Goal: Book appointment/travel/reservation

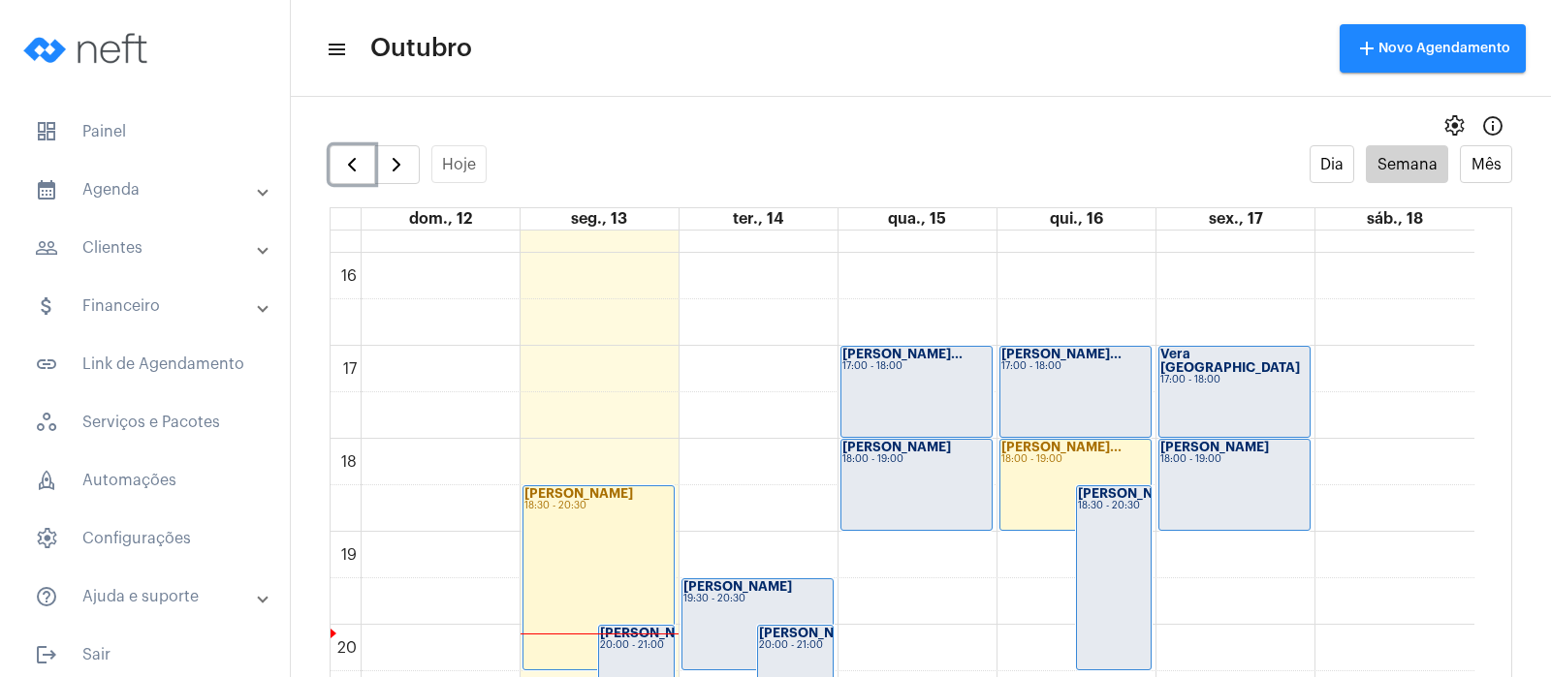
scroll to position [1506, 0]
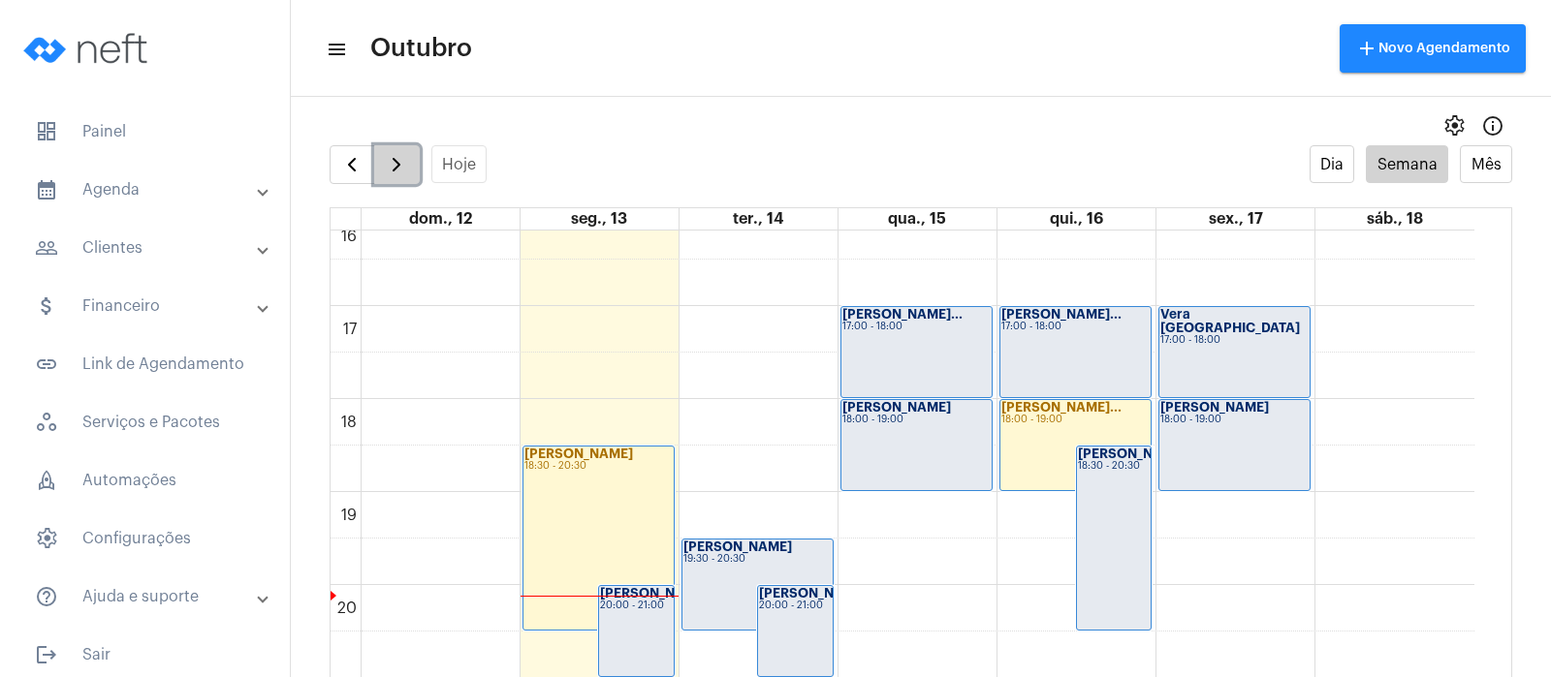
click at [400, 178] on button "button" at bounding box center [397, 164] width 46 height 39
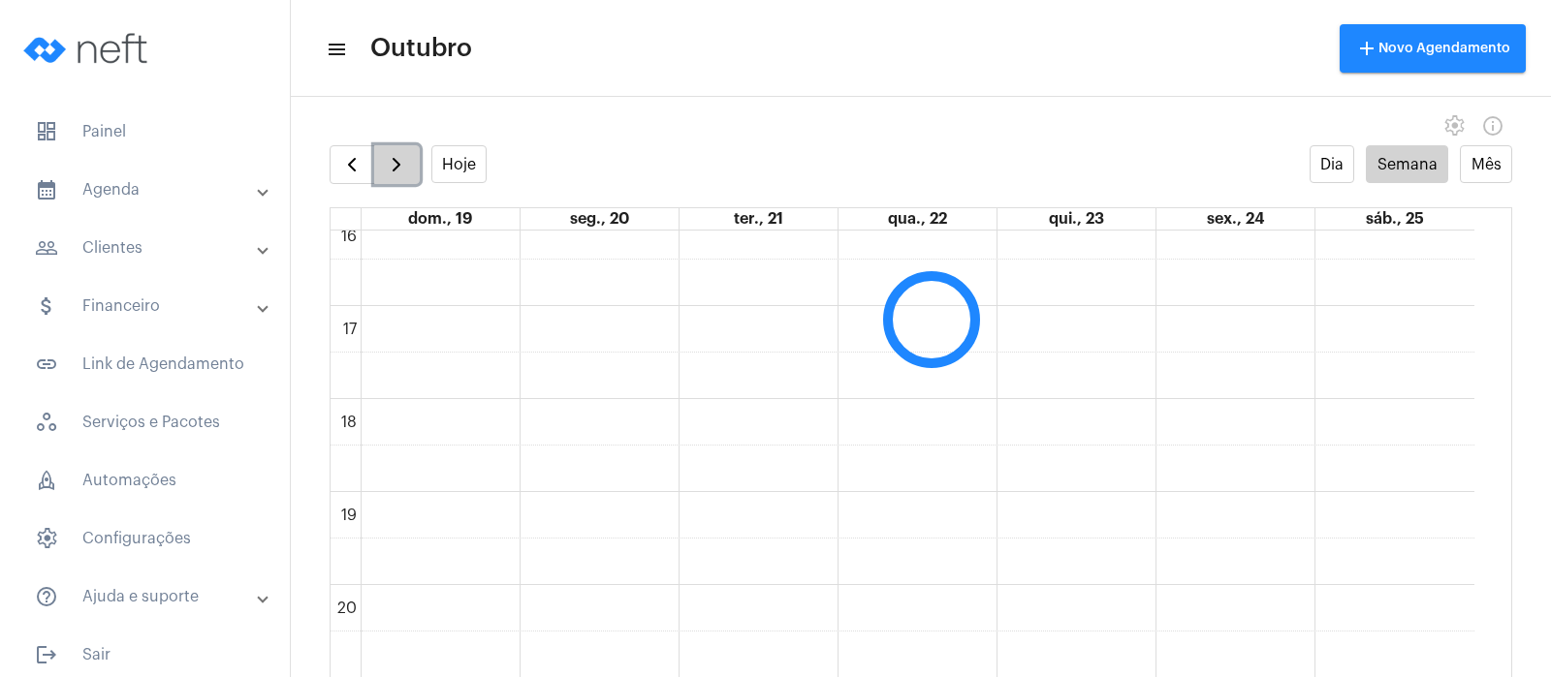
scroll to position [559, 0]
click at [400, 178] on button "button" at bounding box center [397, 164] width 46 height 39
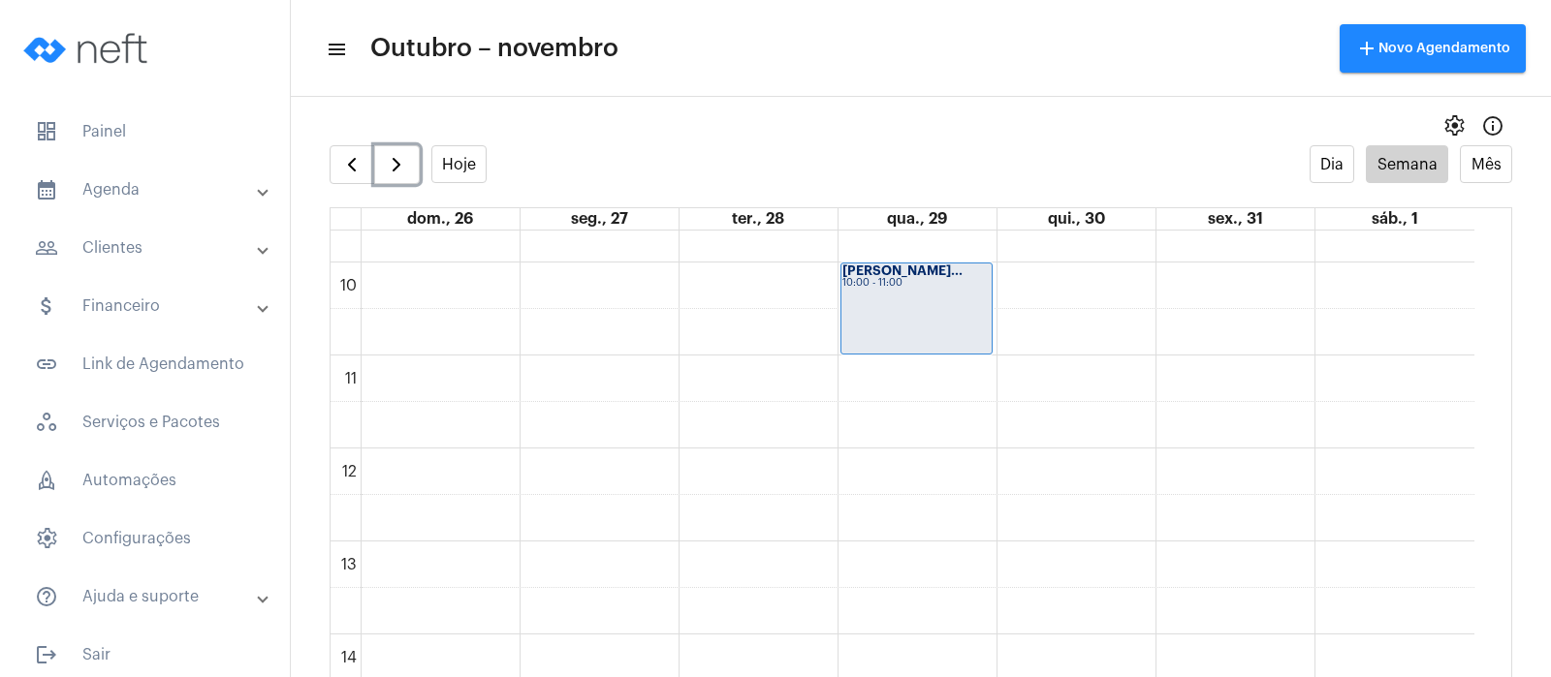
scroll to position [1044, 0]
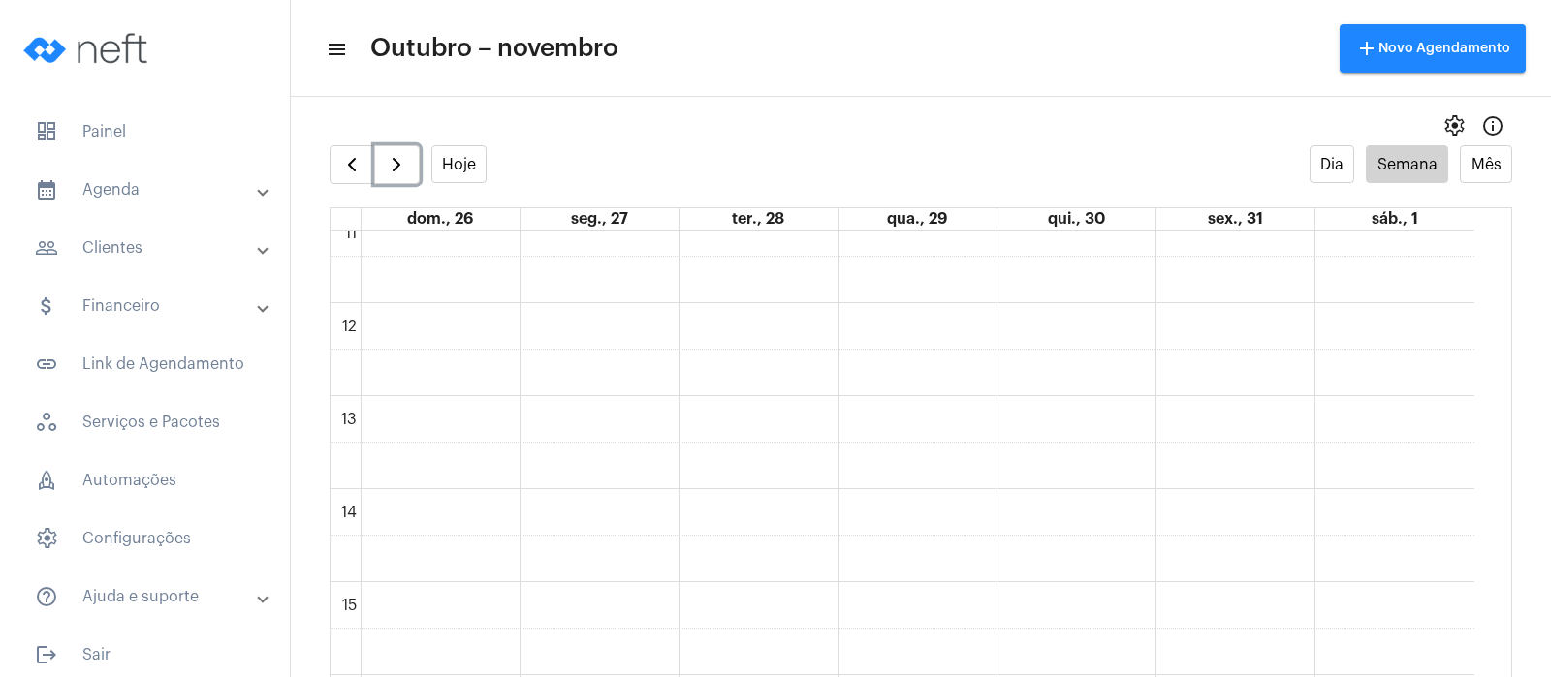
click at [1099, 463] on div "00 01 02 03 04 05 06 07 08 09 10 11 12 13 14 15 16 17 18 19 20 21 22 23 [PERSON…" at bounding box center [902, 303] width 1144 height 2233
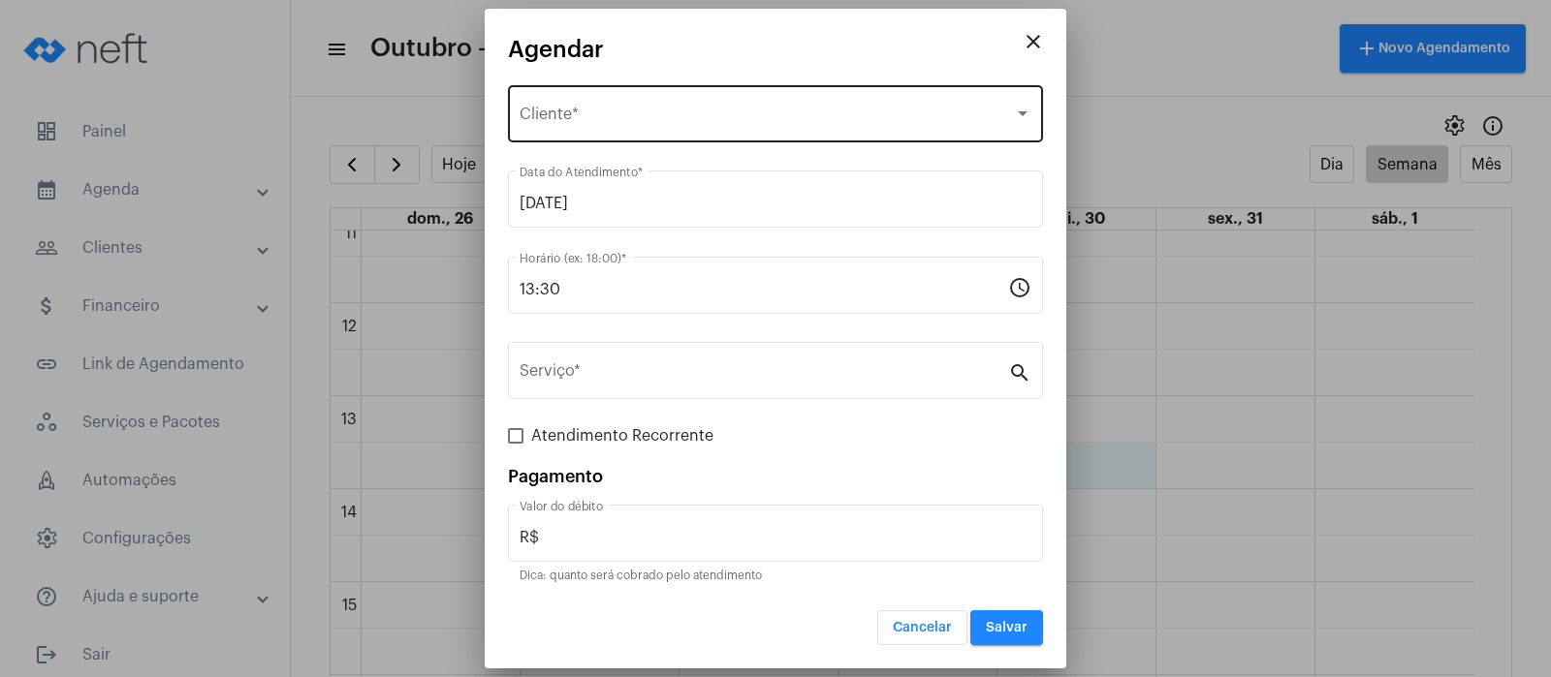
click at [694, 114] on div "Selecione o Cliente" at bounding box center [766, 118] width 494 height 17
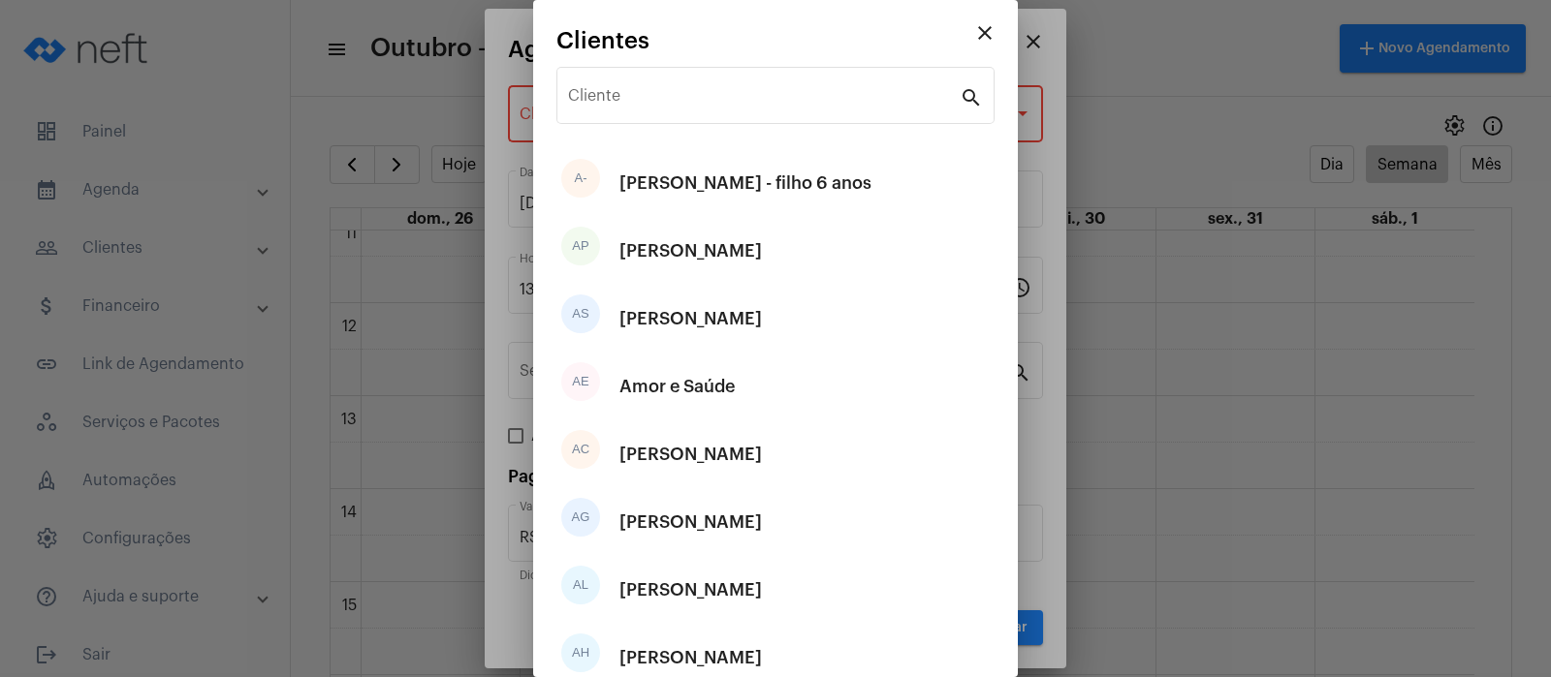
click at [694, 114] on div "Cliente" at bounding box center [764, 93] width 392 height 61
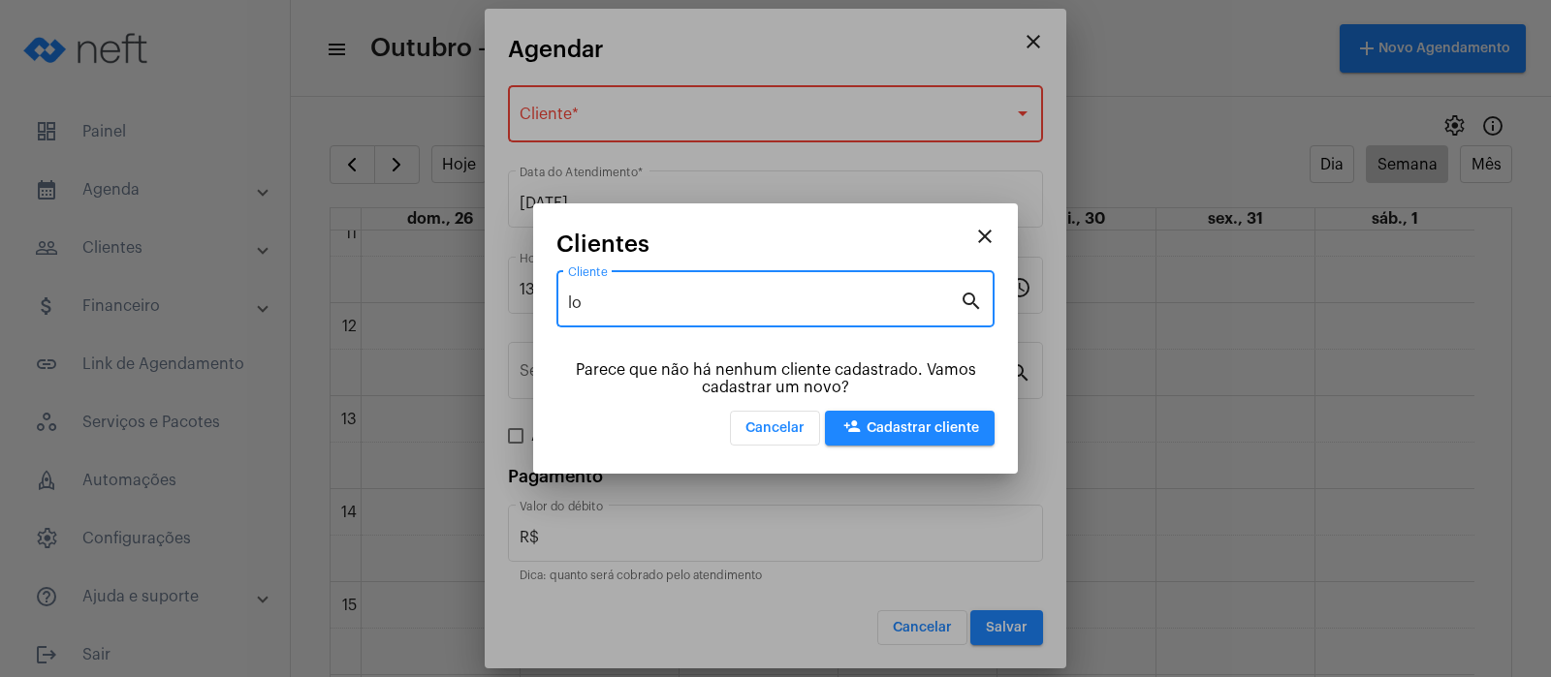
type input "l"
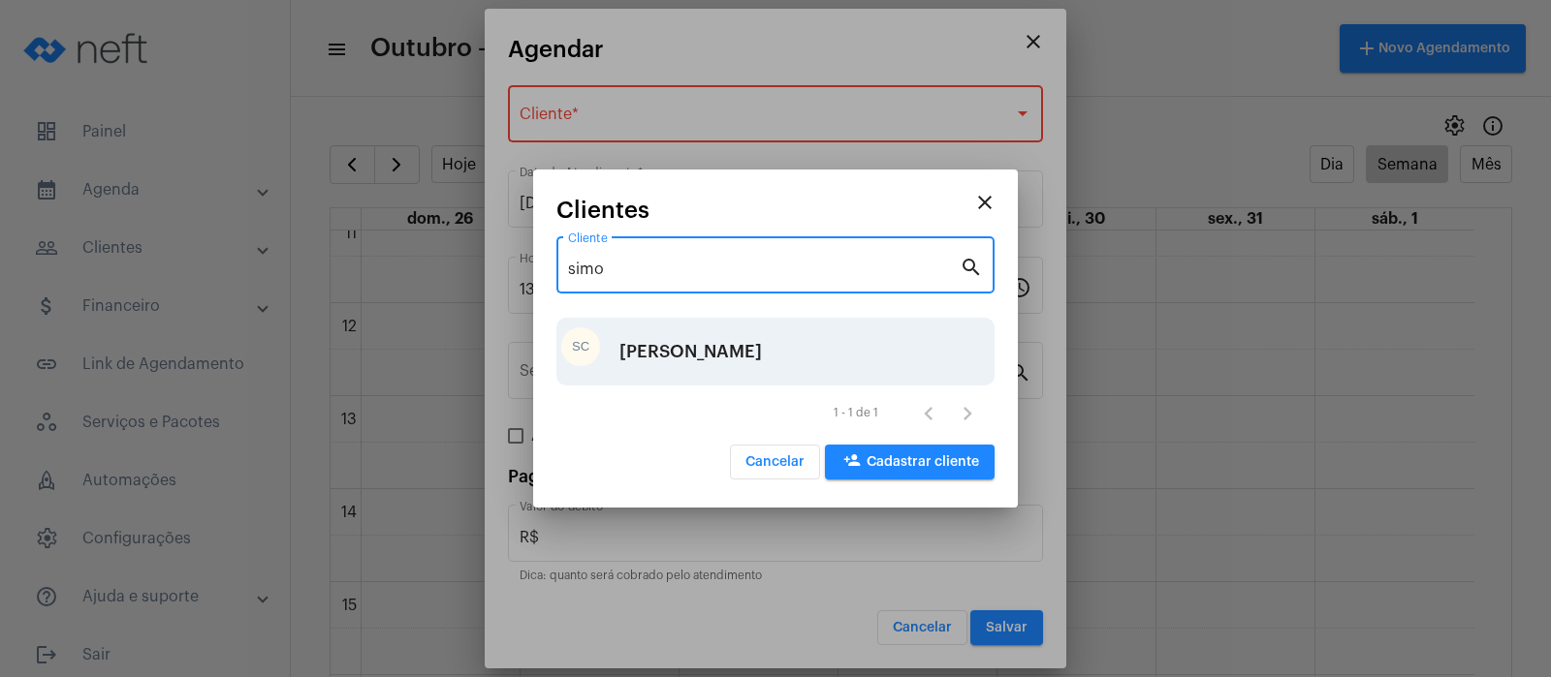
type input "simo"
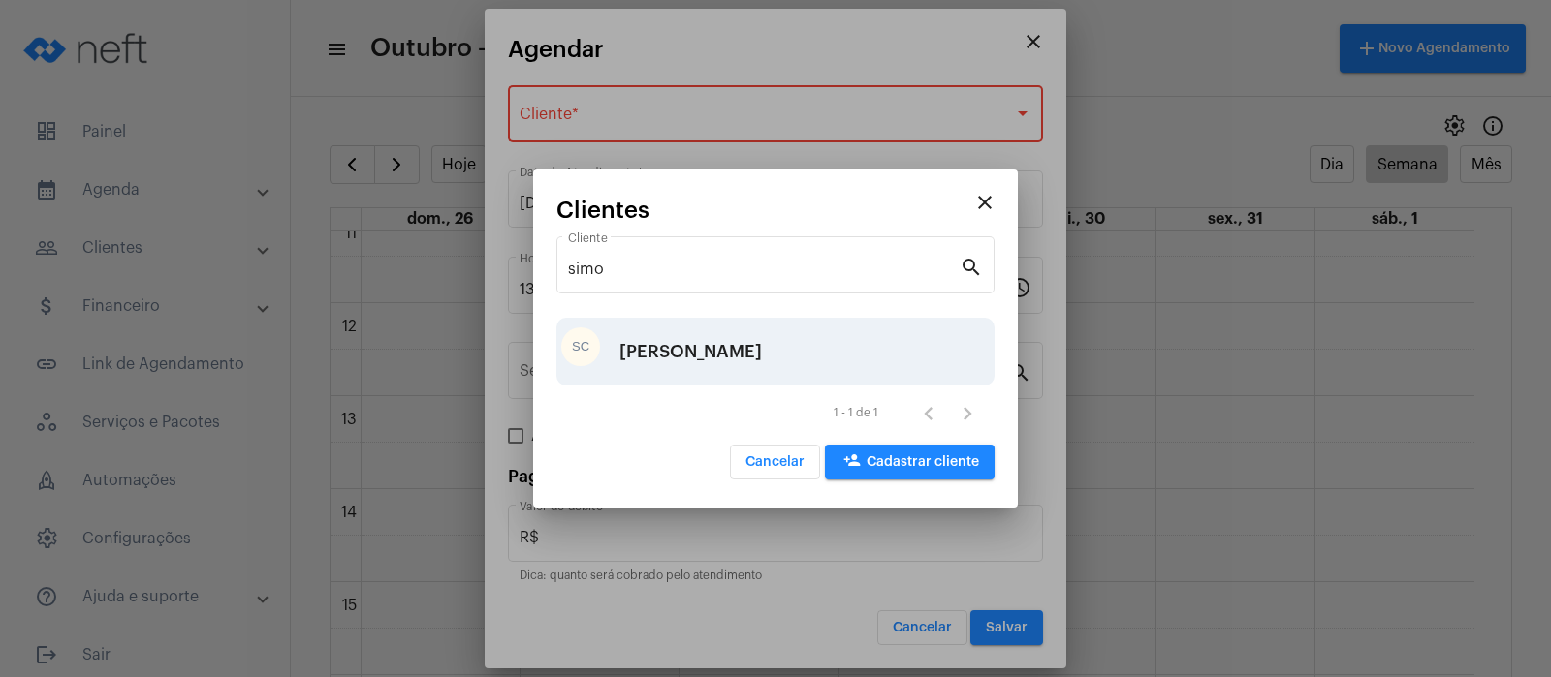
click at [650, 338] on div "[PERSON_NAME]" at bounding box center [690, 352] width 142 height 58
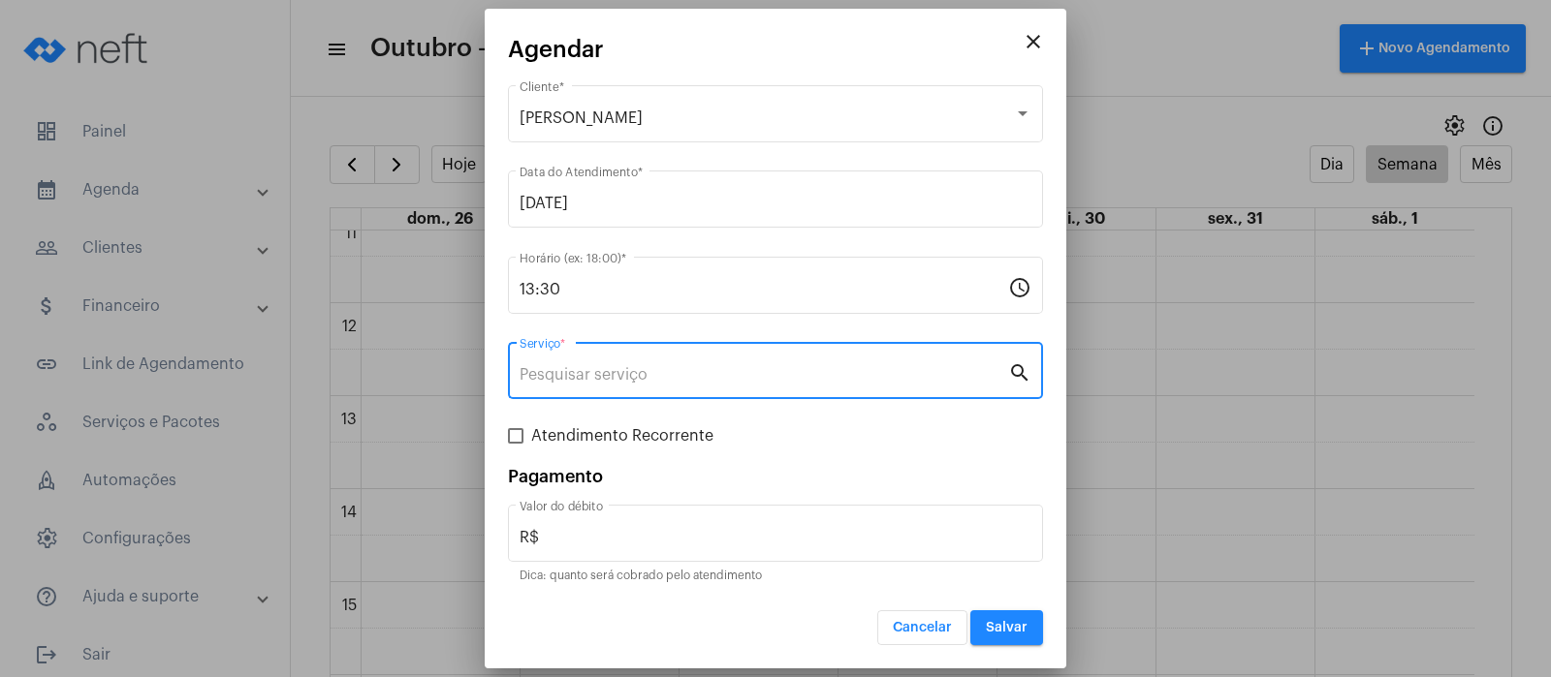
click at [547, 380] on input "Serviço *" at bounding box center [763, 374] width 488 height 17
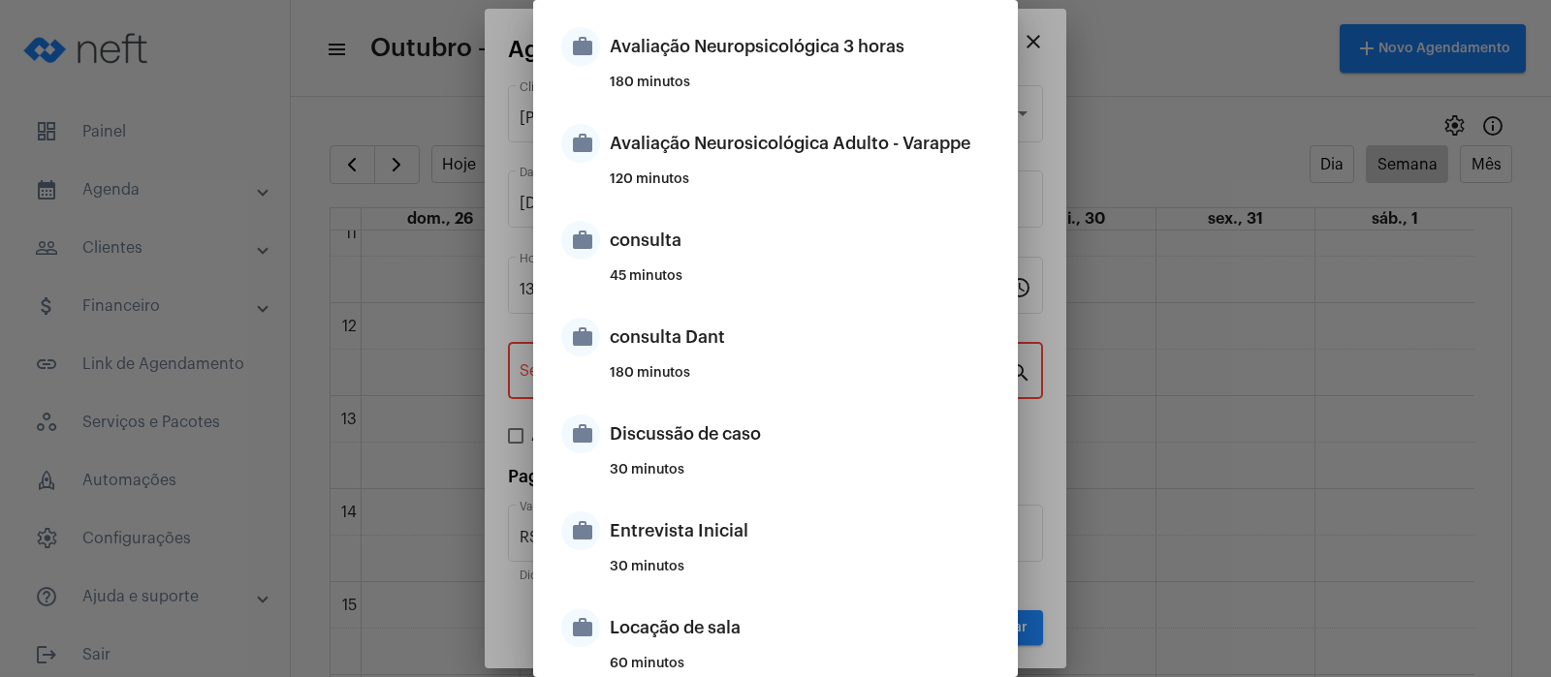
scroll to position [485, 0]
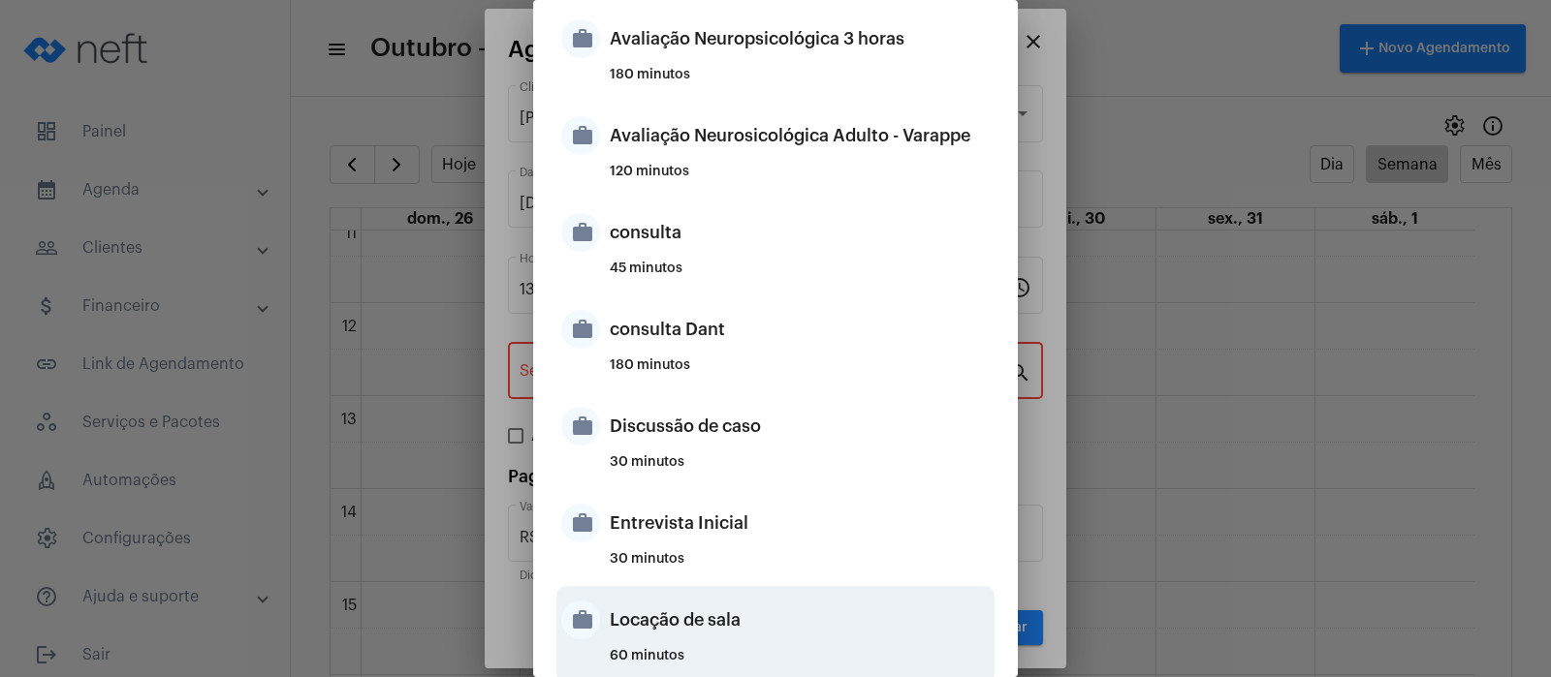
click at [679, 618] on div "Locação de sala" at bounding box center [800, 620] width 380 height 58
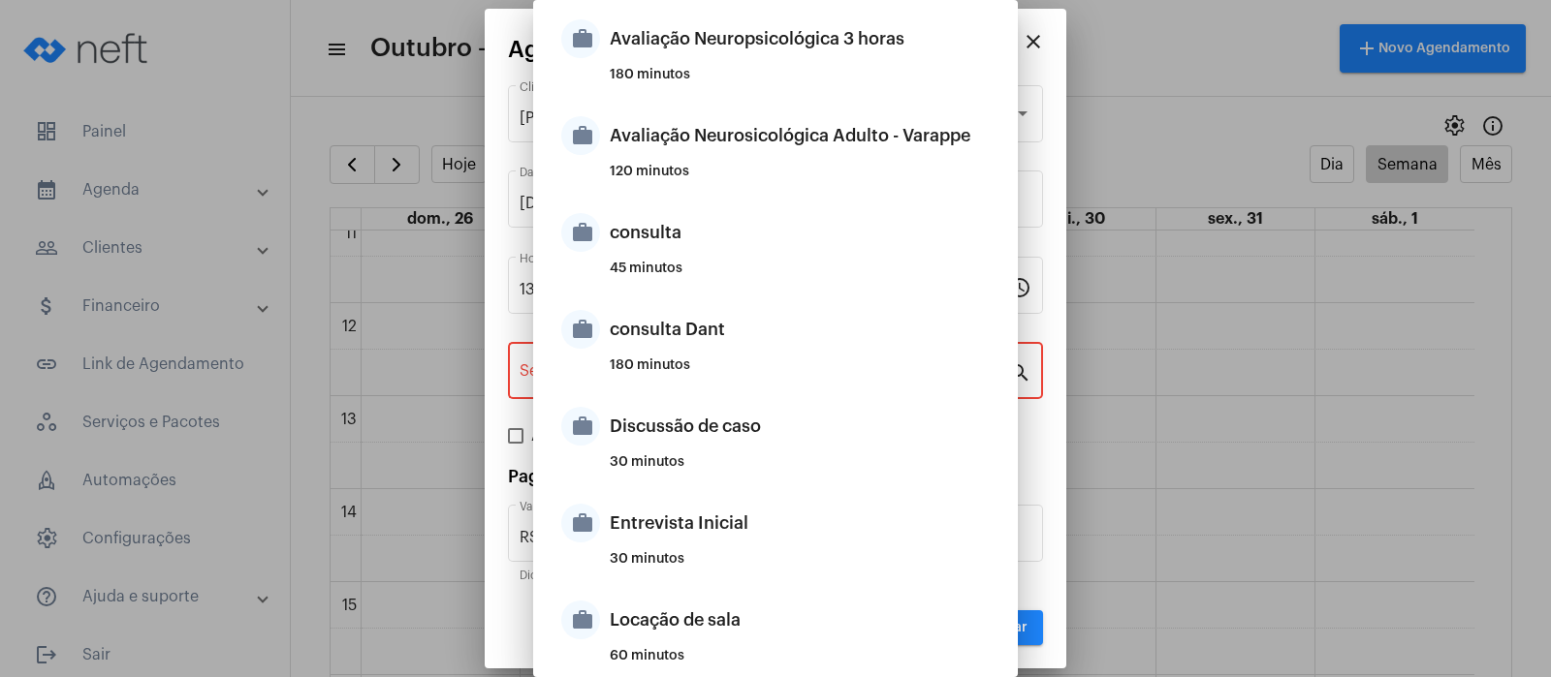
type input "Locação de sala"
type input "R$ 40"
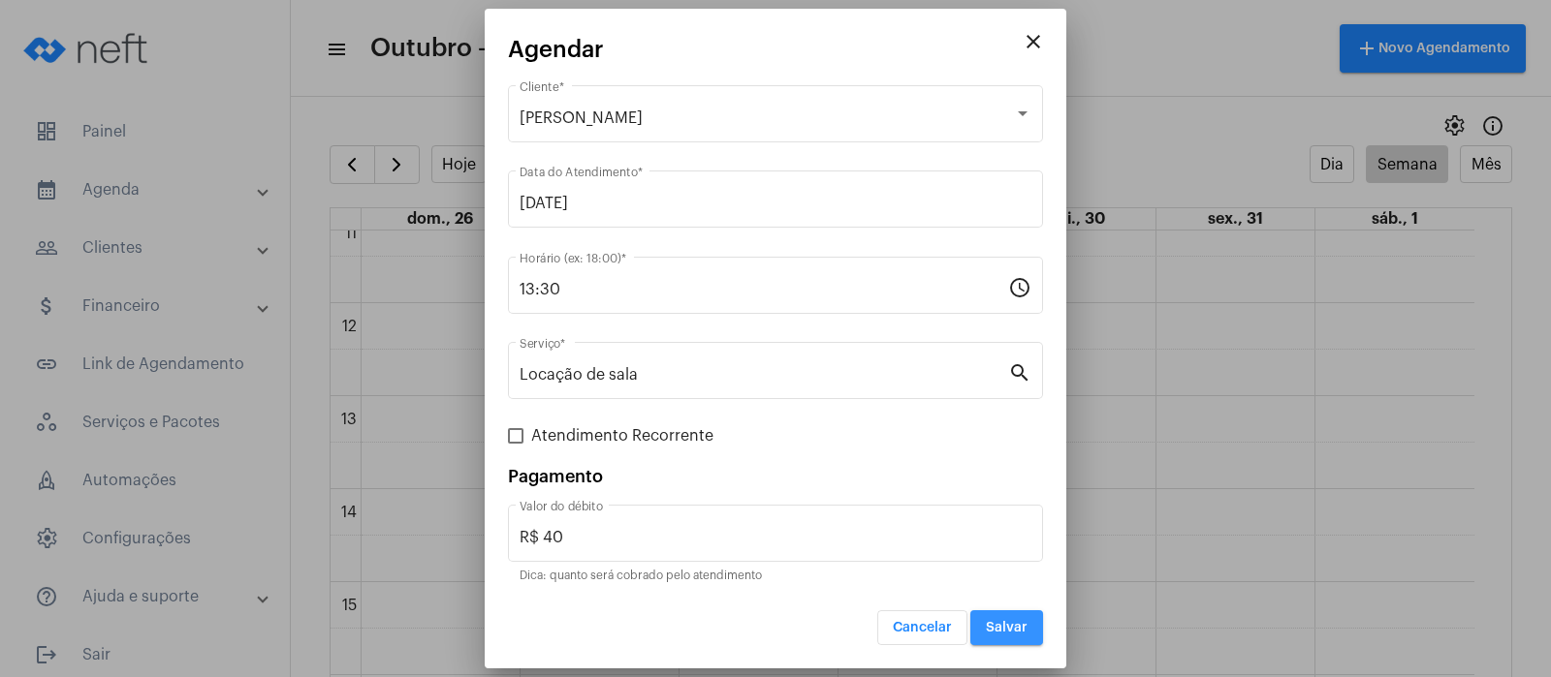
click at [1024, 629] on span "Salvar" at bounding box center [1007, 628] width 42 height 14
